Goal: Download file/media

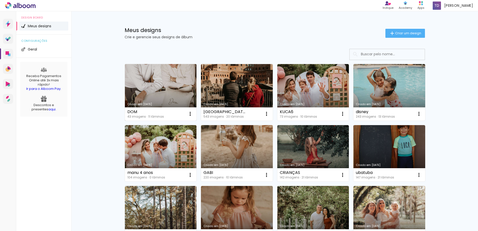
click at [159, 88] on link "Criado em [DATE]" at bounding box center [161, 92] width 72 height 57
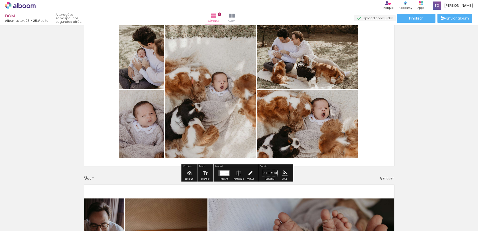
scroll to position [0, 141]
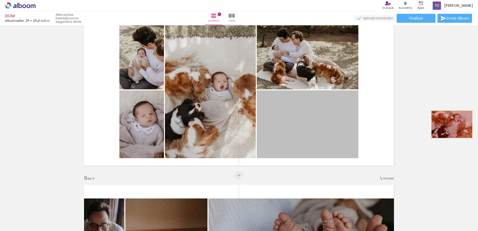
drag, startPoint x: 329, startPoint y: 127, endPoint x: 450, endPoint y: 124, distance: 121.3
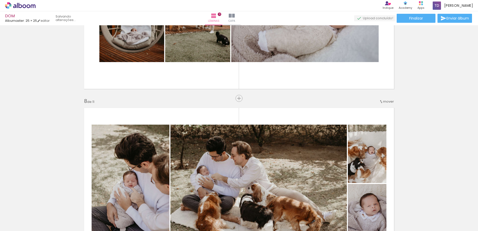
scroll to position [1037, 0]
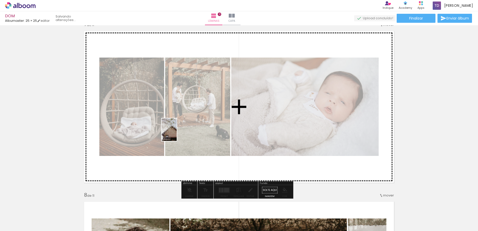
drag, startPoint x: 457, startPoint y: 213, endPoint x: 177, endPoint y: 134, distance: 291.1
click at [177, 134] on quentale-workspace at bounding box center [239, 115] width 478 height 231
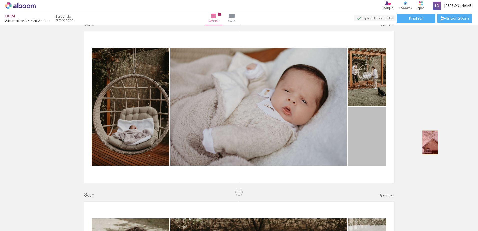
drag, startPoint x: 369, startPoint y: 144, endPoint x: 428, endPoint y: 143, distance: 59.4
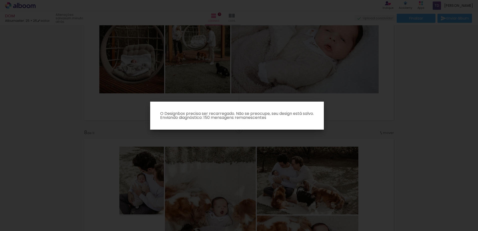
scroll to position [1225, 0]
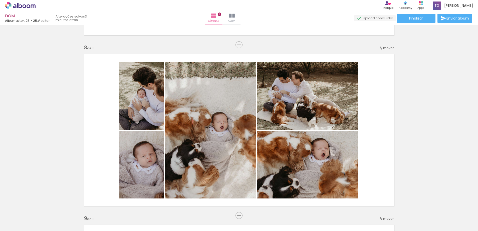
scroll to position [1221, 0]
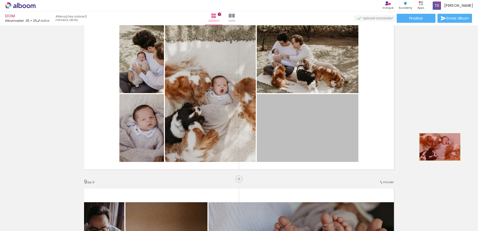
drag, startPoint x: 318, startPoint y: 147, endPoint x: 438, endPoint y: 147, distance: 120.0
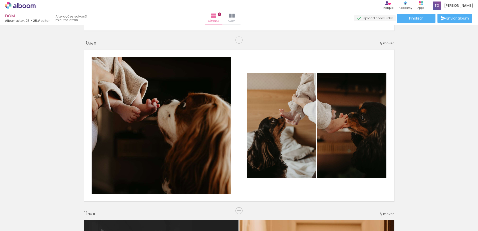
scroll to position [1534, 0]
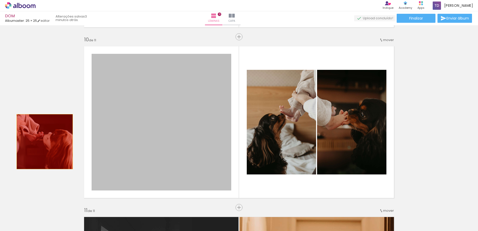
drag, startPoint x: 155, startPoint y: 140, endPoint x: 42, endPoint y: 142, distance: 112.7
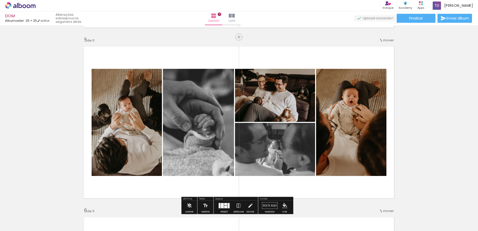
scroll to position [689, 0]
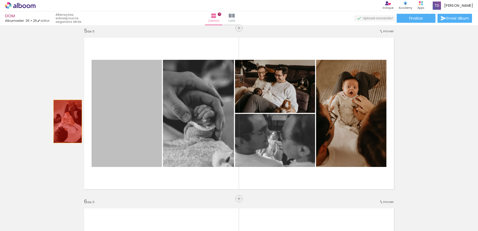
drag, startPoint x: 132, startPoint y: 120, endPoint x: 56, endPoint y: 121, distance: 76.2
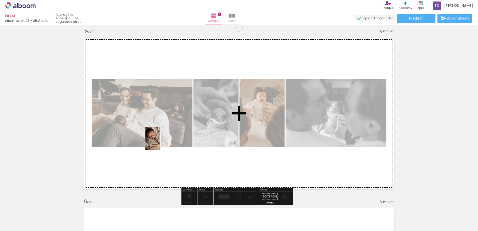
drag, startPoint x: 160, startPoint y: 218, endPoint x: 161, endPoint y: 139, distance: 78.7
click at [161, 139] on quentale-workspace at bounding box center [239, 115] width 478 height 231
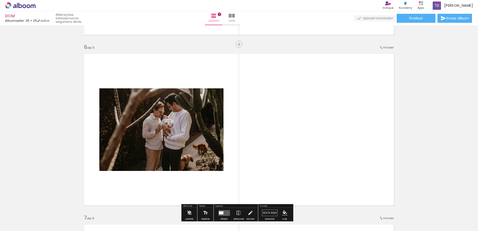
scroll to position [877, 0]
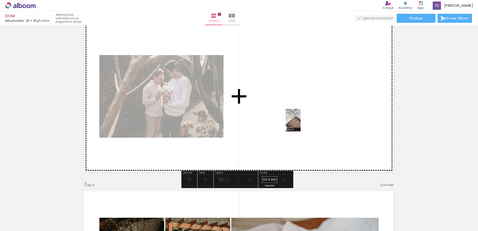
drag, startPoint x: 455, startPoint y: 207, endPoint x: 295, endPoint y: 118, distance: 183.0
click at [295, 118] on quentale-workspace at bounding box center [239, 115] width 478 height 231
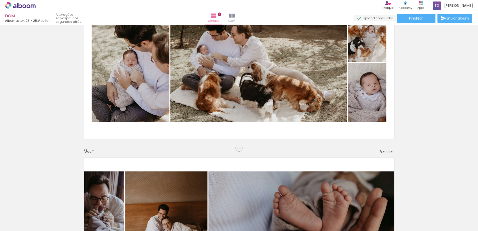
scroll to position [1252, 0]
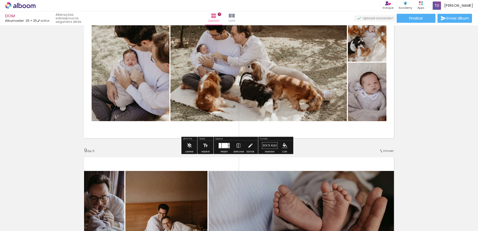
click at [224, 144] on div at bounding box center [225, 145] width 6 height 5
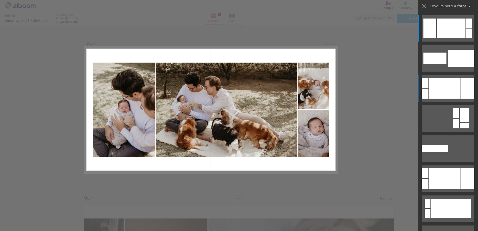
scroll to position [1202, 0]
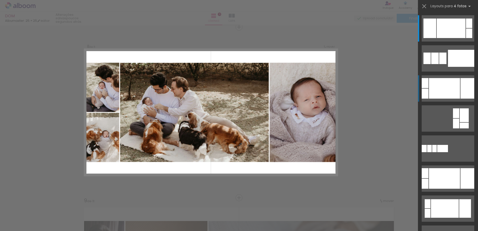
click at [450, 93] on div at bounding box center [444, 88] width 31 height 21
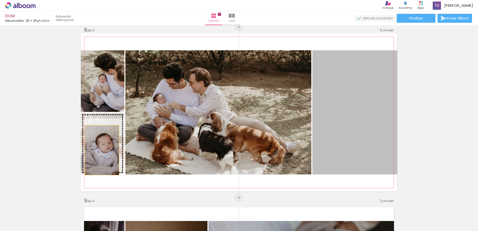
drag, startPoint x: 358, startPoint y: 128, endPoint x: 99, endPoint y: 150, distance: 259.4
click at [0, 0] on slot at bounding box center [0, 0] width 0 height 0
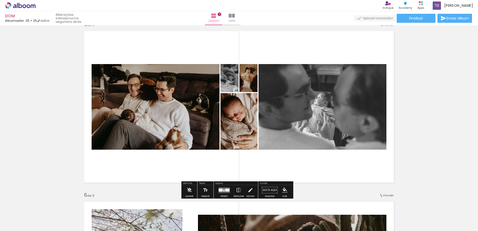
scroll to position [733, 0]
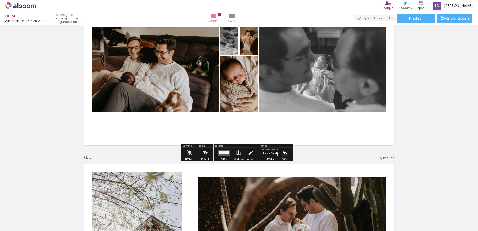
click at [225, 153] on div at bounding box center [227, 152] width 4 height 3
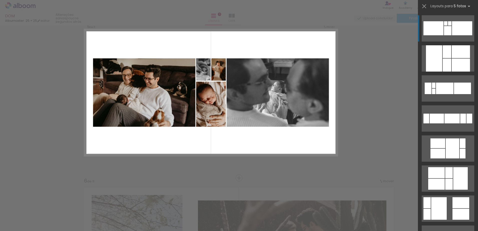
scroll to position [690, 0]
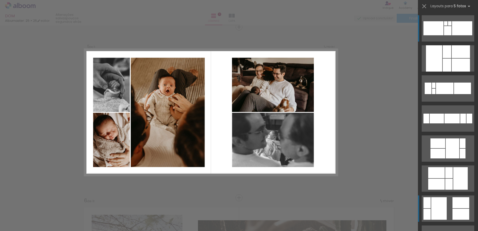
click at [452, 35] on div at bounding box center [448, 30] width 8 height 9
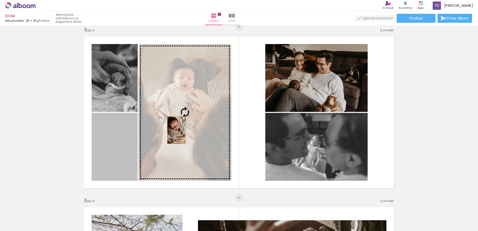
drag, startPoint x: 168, startPoint y: 133, endPoint x: 186, endPoint y: 125, distance: 19.4
click at [0, 0] on slot at bounding box center [0, 0] width 0 height 0
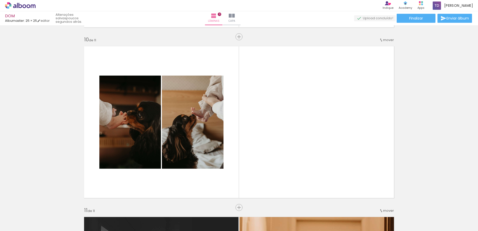
scroll to position [0, 770]
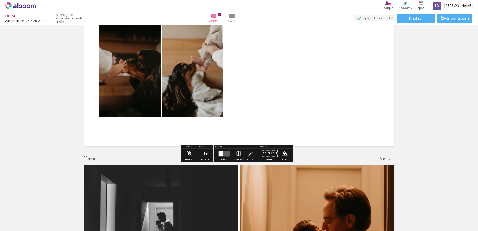
scroll to position [1597, 0]
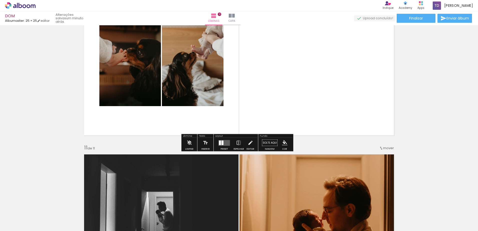
click at [222, 142] on div at bounding box center [223, 143] width 2 height 5
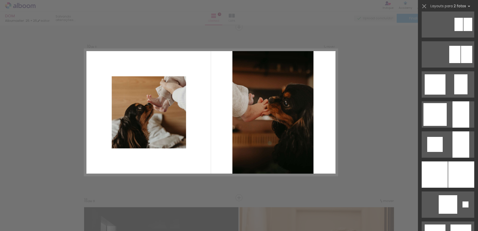
scroll to position [376, 0]
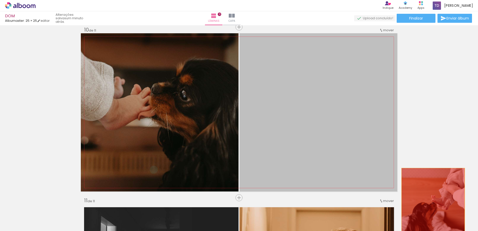
drag, startPoint x: 355, startPoint y: 114, endPoint x: 431, endPoint y: 200, distance: 114.6
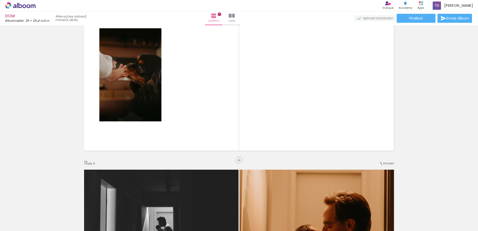
scroll to position [1575, 0]
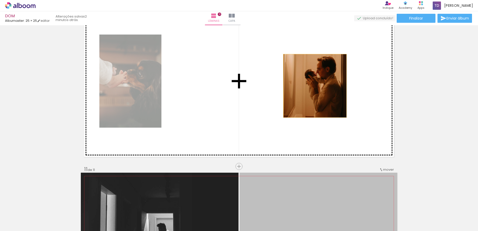
drag, startPoint x: 320, startPoint y: 192, endPoint x: 313, endPoint y: 86, distance: 106.4
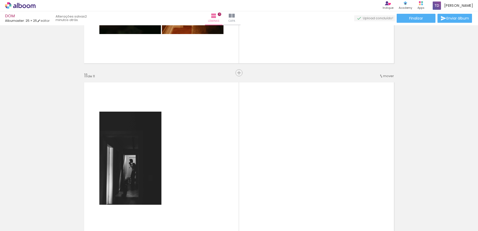
scroll to position [1669, 0]
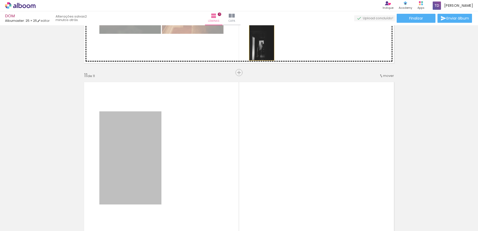
drag, startPoint x: 205, startPoint y: 78, endPoint x: 259, endPoint y: 42, distance: 65.2
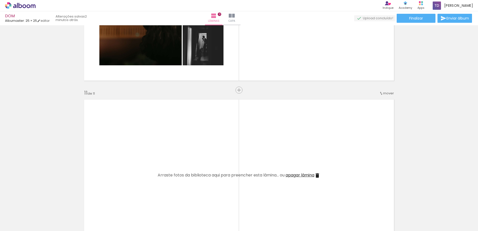
scroll to position [1638, 0]
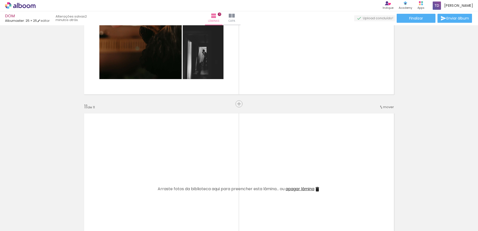
click at [315, 188] on iron-icon at bounding box center [318, 189] width 6 height 6
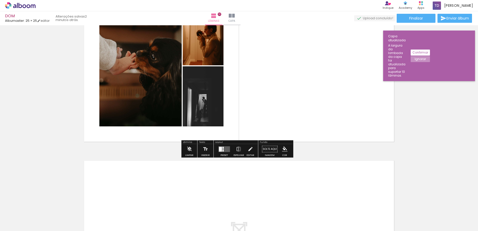
scroll to position [1568, 0]
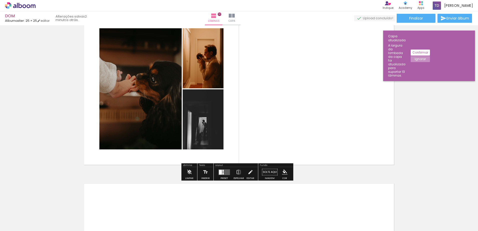
click at [223, 173] on quentale-layouter at bounding box center [225, 172] width 12 height 6
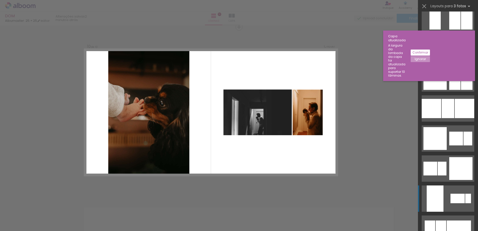
scroll to position [658, 0]
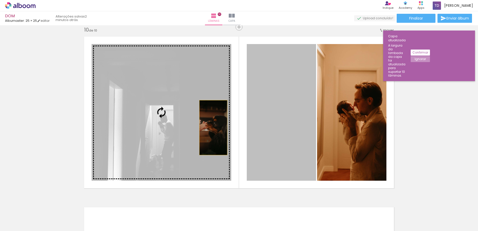
drag, startPoint x: 280, startPoint y: 128, endPoint x: 183, endPoint y: 127, distance: 96.9
click at [0, 0] on slot at bounding box center [0, 0] width 0 height 0
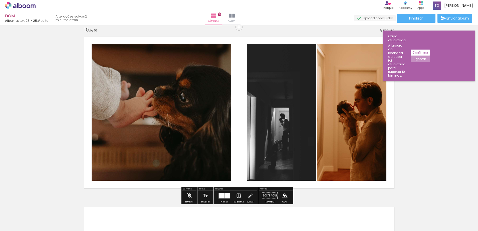
click at [210, 72] on quentale-photo at bounding box center [162, 112] width 140 height 137
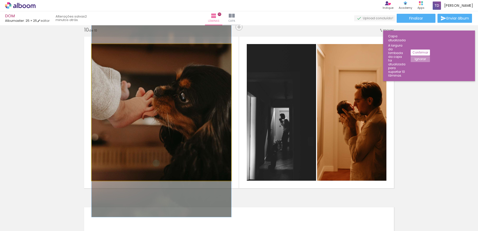
click at [218, 62] on quentale-photo at bounding box center [162, 112] width 140 height 137
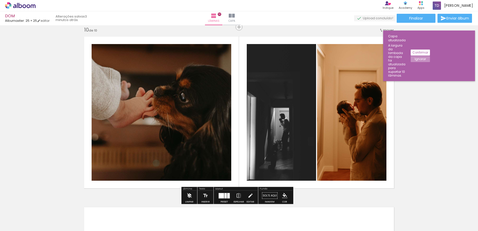
click at [189, 197] on iron-icon at bounding box center [190, 196] width 6 height 10
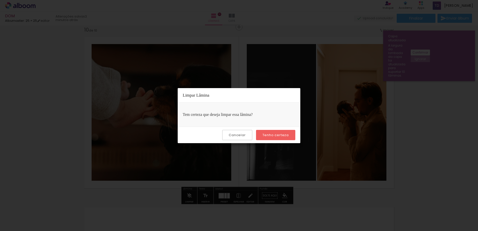
click at [0, 0] on slot "Cancelar" at bounding box center [0, 0] width 0 height 0
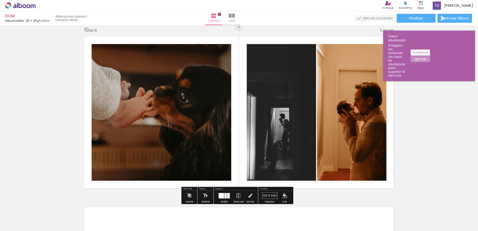
click at [201, 160] on quentale-photo at bounding box center [162, 112] width 140 height 137
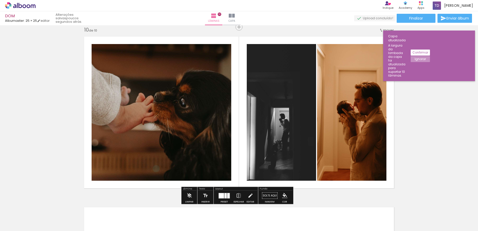
click at [222, 193] on div at bounding box center [221, 195] width 5 height 5
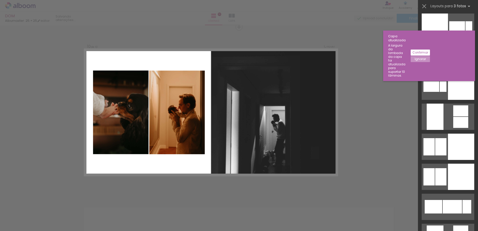
scroll to position [2192, 0]
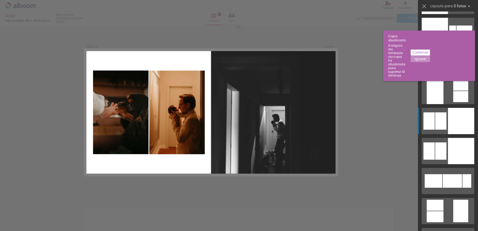
click at [455, 74] on div at bounding box center [461, 61] width 26 height 26
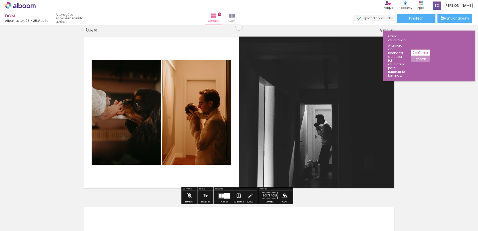
click at [237, 196] on iron-icon at bounding box center [239, 196] width 6 height 10
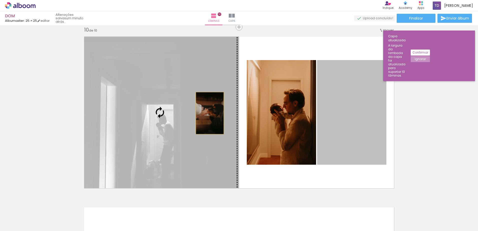
drag, startPoint x: 338, startPoint y: 113, endPoint x: 200, endPoint y: 113, distance: 138.0
click at [0, 0] on slot at bounding box center [0, 0] width 0 height 0
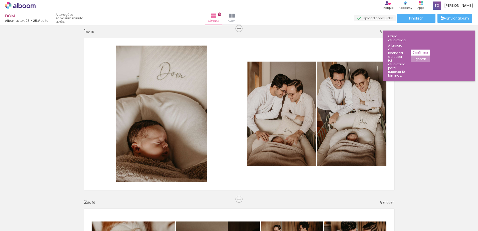
scroll to position [0, 0]
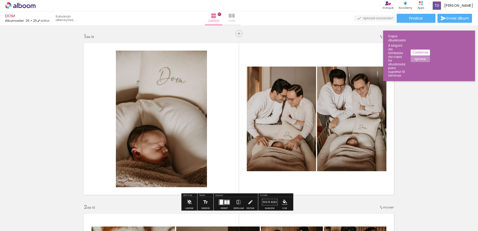
click at [235, 18] on iron-icon at bounding box center [232, 16] width 6 height 6
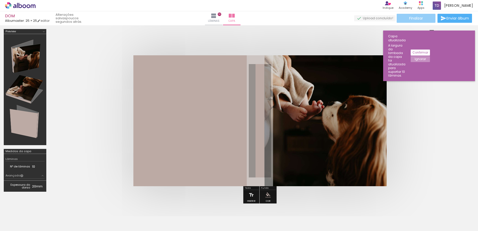
click at [423, 18] on paper-button "Finalizar" at bounding box center [416, 18] width 39 height 9
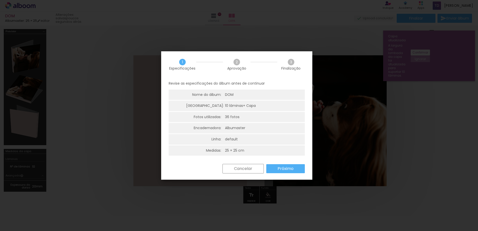
click at [0, 0] on slot "Próximo" at bounding box center [0, 0] width 0 height 0
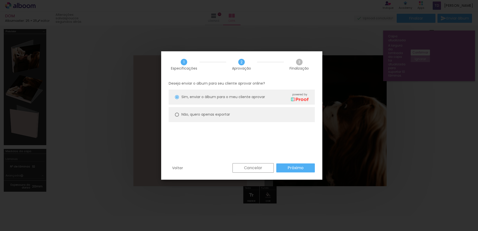
click at [177, 99] on div at bounding box center [177, 97] width 4 height 4
type paper-radio-button "on"
click at [308, 165] on paper-button "Próximo" at bounding box center [296, 168] width 39 height 9
type input "Alta, 300 DPI"
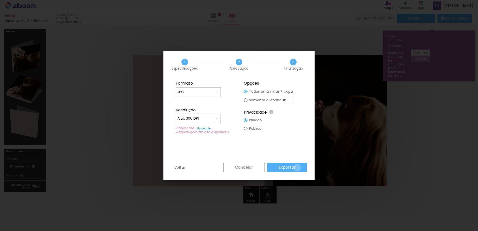
click at [298, 168] on paper-button "Exportar" at bounding box center [288, 167] width 40 height 9
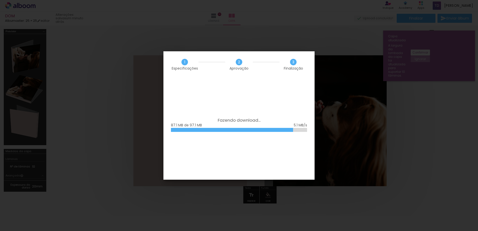
scroll to position [0, 770]
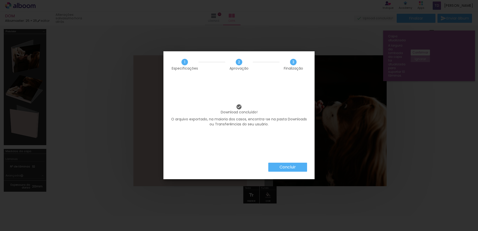
scroll to position [0, 770]
click at [0, 0] on slot "Concluir" at bounding box center [0, 0] width 0 height 0
